Goal: Task Accomplishment & Management: Manage account settings

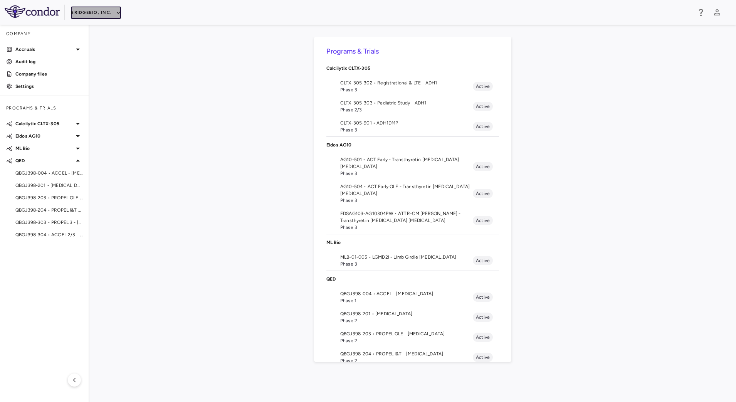
click at [114, 16] on button "BridgeBio, Inc." at bounding box center [96, 13] width 50 height 12
click at [98, 107] on li "IntraBio" at bounding box center [103, 109] width 64 height 12
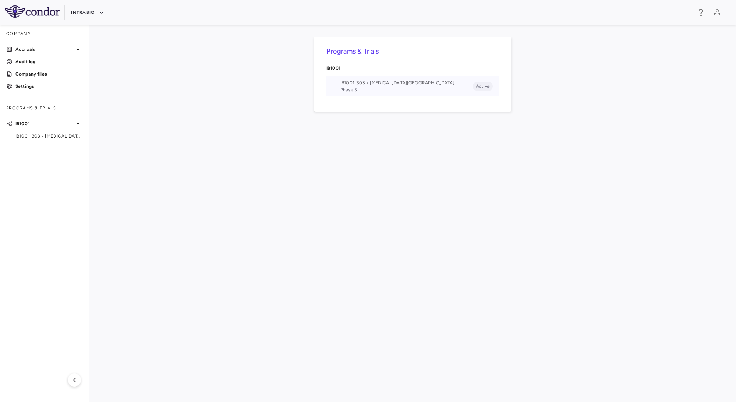
drag, startPoint x: 364, startPoint y: 84, endPoint x: 359, endPoint y: 85, distance: 4.7
click at [364, 84] on span "IB1001-303 • Ataxia-Telangiectasia" at bounding box center [406, 82] width 133 height 7
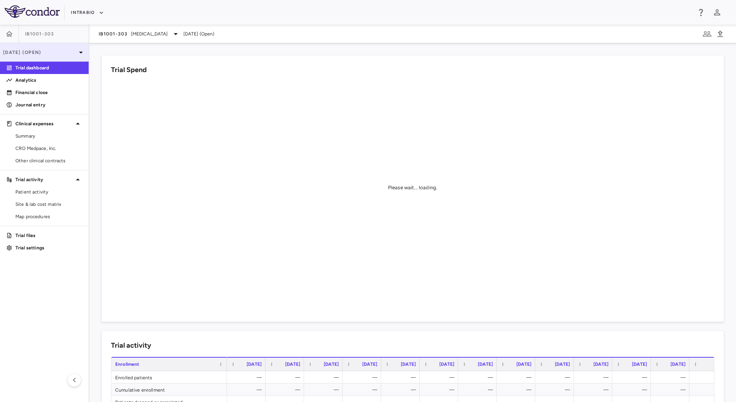
click at [74, 59] on div "Aug 2025 (Open)" at bounding box center [44, 52] width 89 height 18
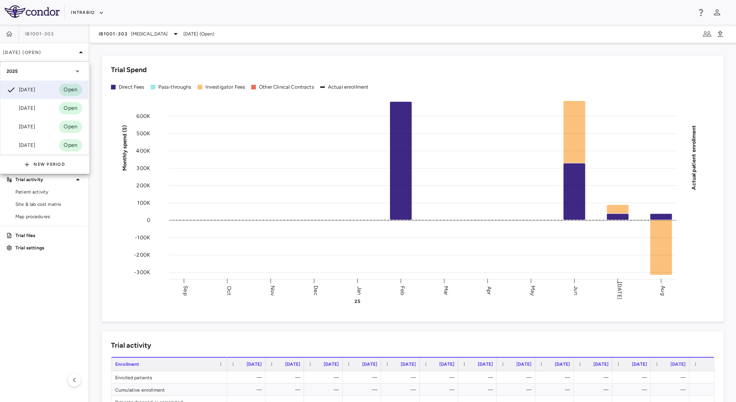
click at [28, 245] on div at bounding box center [368, 201] width 736 height 402
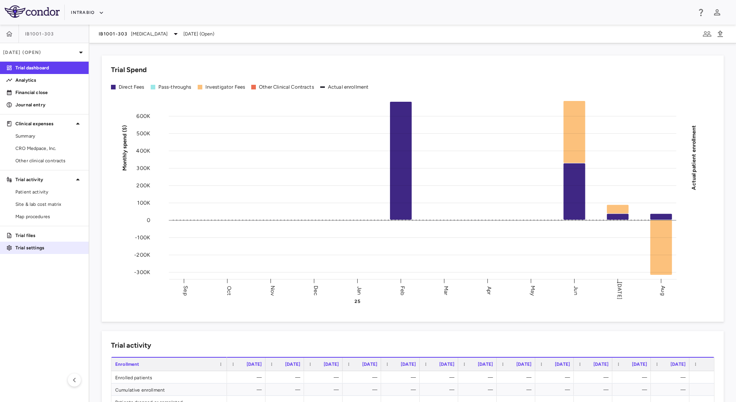
click at [33, 249] on p "Trial settings" at bounding box center [48, 247] width 67 height 7
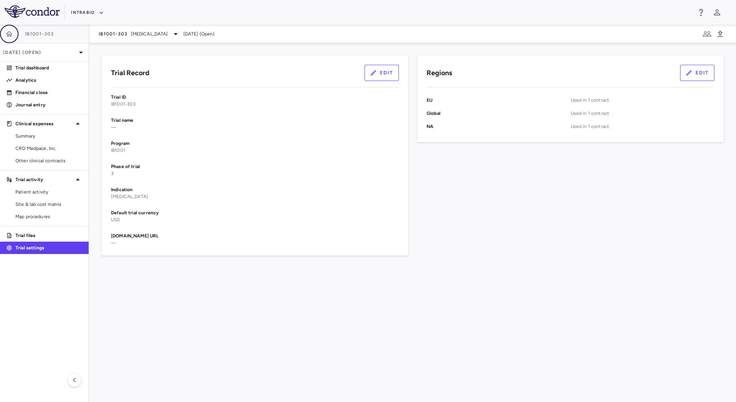
click at [12, 35] on icon "button" at bounding box center [9, 34] width 8 height 8
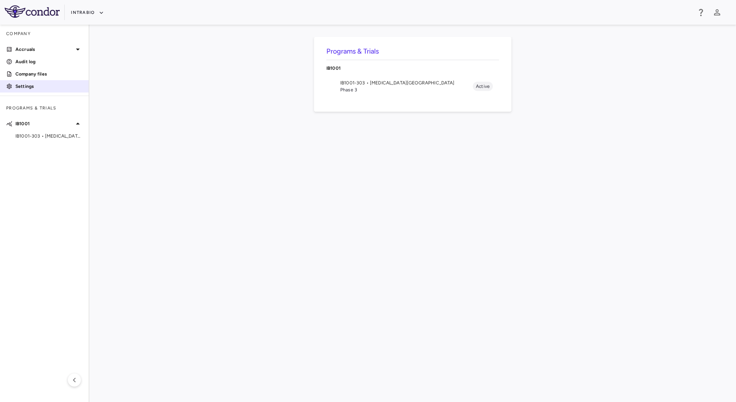
click at [61, 84] on p "Settings" at bounding box center [48, 86] width 67 height 7
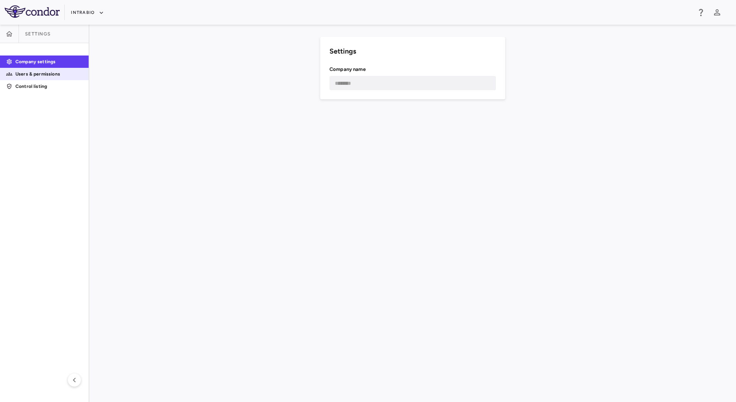
click at [67, 71] on p "Users & permissions" at bounding box center [48, 74] width 67 height 7
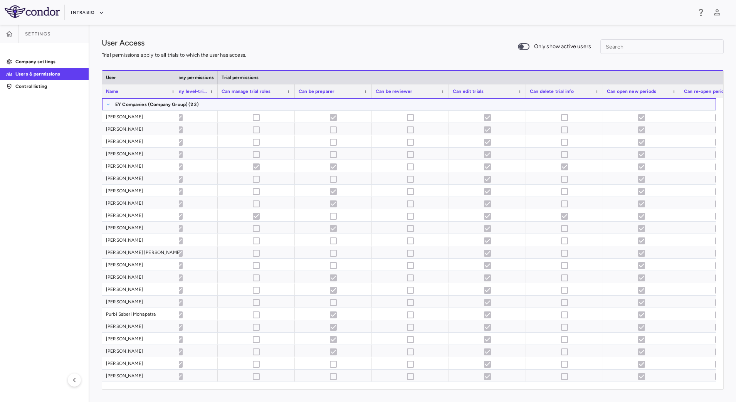
click at [108, 104] on span at bounding box center [108, 104] width 5 height 5
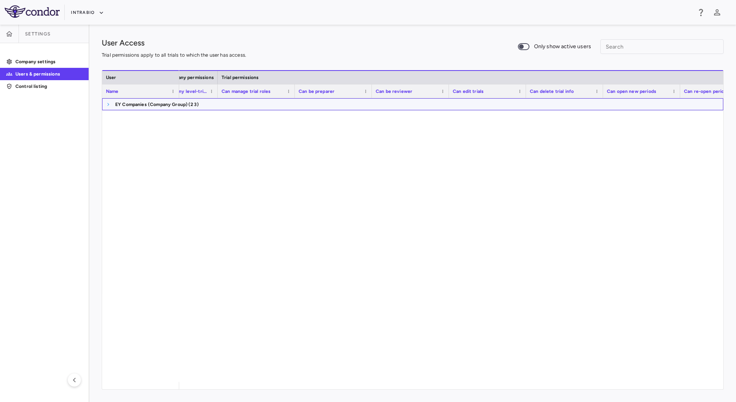
click at [108, 105] on span at bounding box center [108, 104] width 5 height 5
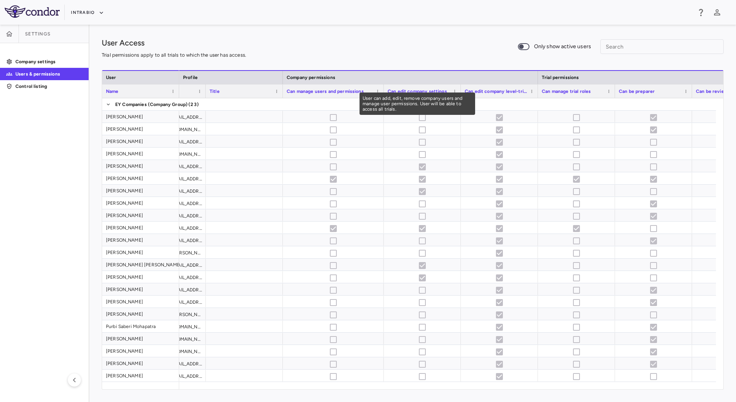
drag, startPoint x: 359, startPoint y: 86, endPoint x: 383, endPoint y: 95, distance: 25.6
click at [383, 95] on div "companyName Drag here to set column labels User Name User Profile Company permi…" at bounding box center [413, 229] width 622 height 319
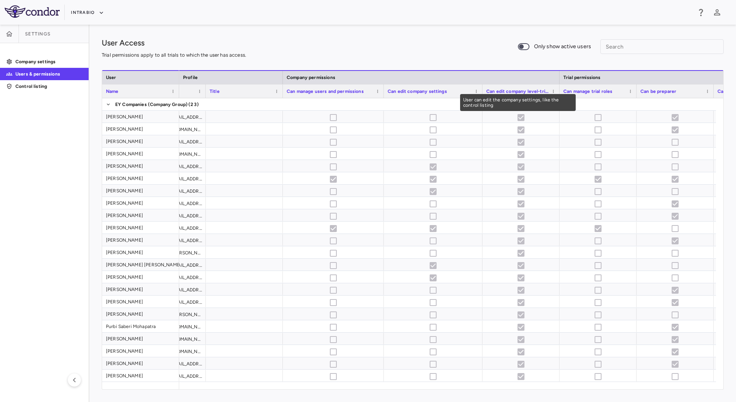
drag, startPoint x: 459, startPoint y: 87, endPoint x: 475, endPoint y: 86, distance: 15.8
click at [480, 87] on div at bounding box center [481, 90] width 3 height 13
